Goal: Information Seeking & Learning: Learn about a topic

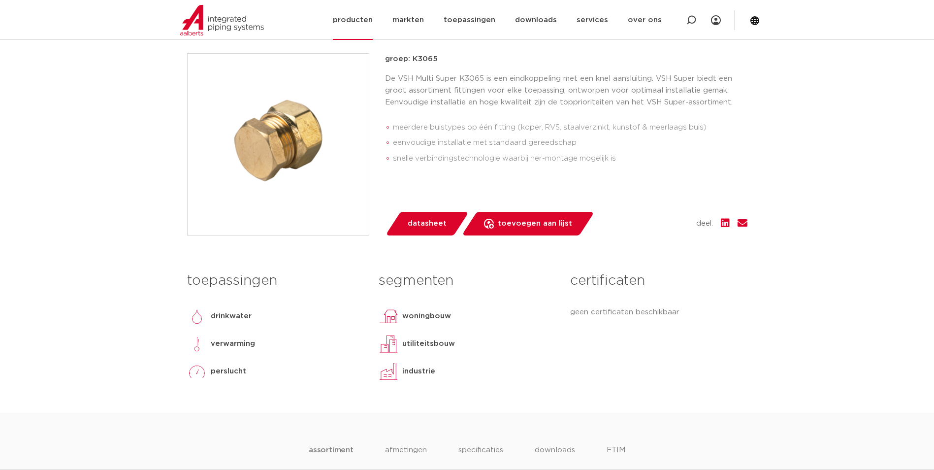
scroll to position [149, 0]
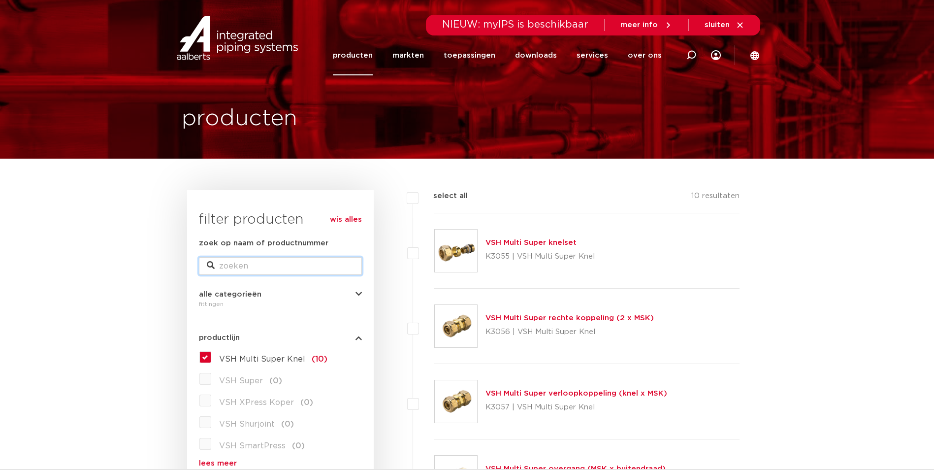
click at [226, 265] on input "zoek op naam of productnummer" at bounding box center [280, 266] width 163 height 18
type input "eindkap"
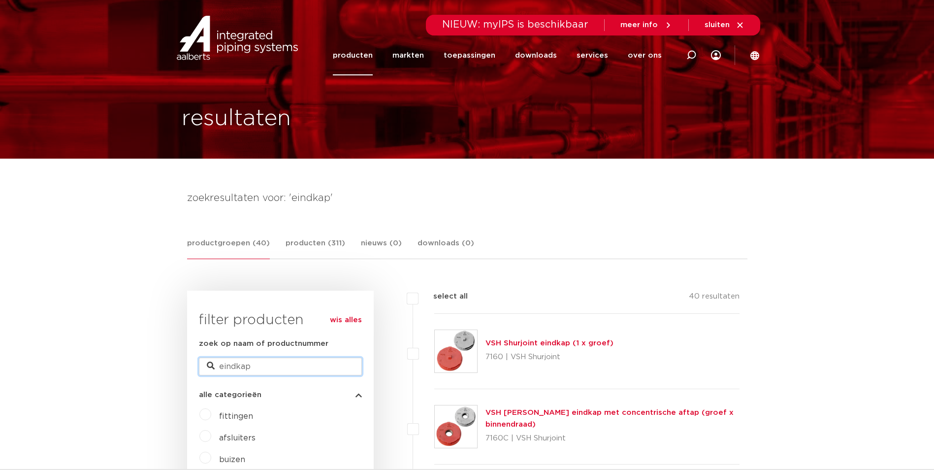
drag, startPoint x: 254, startPoint y: 365, endPoint x: 240, endPoint y: 367, distance: 13.9
click at [240, 367] on input "eindkap" at bounding box center [280, 366] width 163 height 18
type input "eindkoppeling"
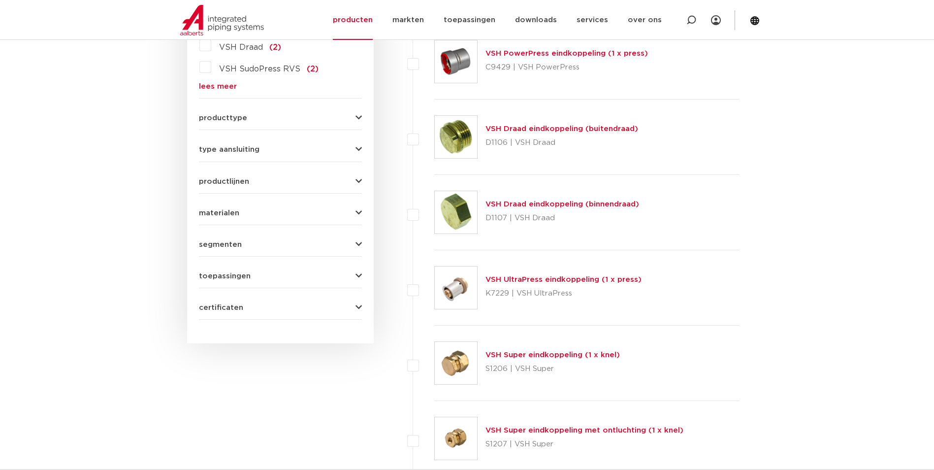
scroll to position [640, 0]
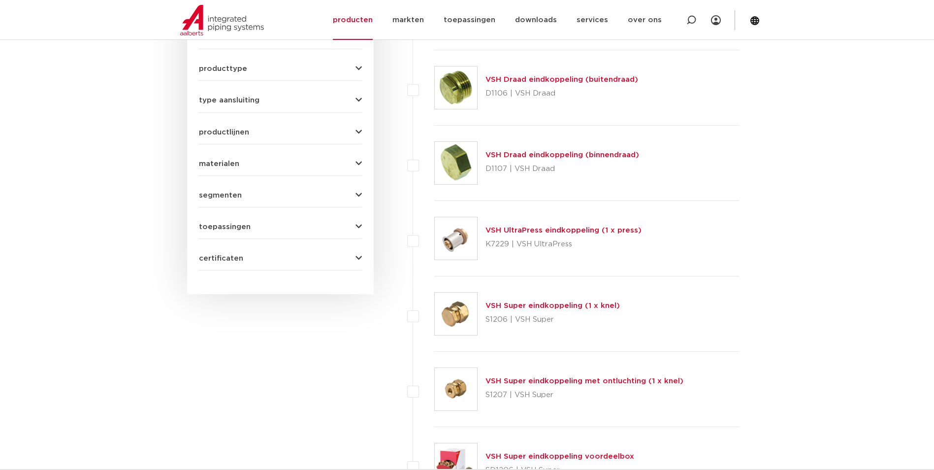
click at [526, 305] on link "VSH Super eindkoppeling (1 x knel)" at bounding box center [552, 305] width 134 height 7
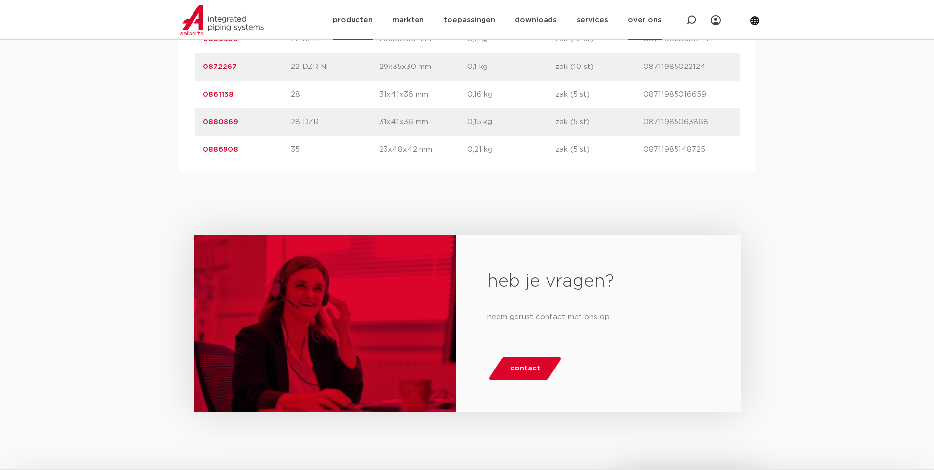
scroll to position [715, 0]
